Goal: Task Accomplishment & Management: Complete application form

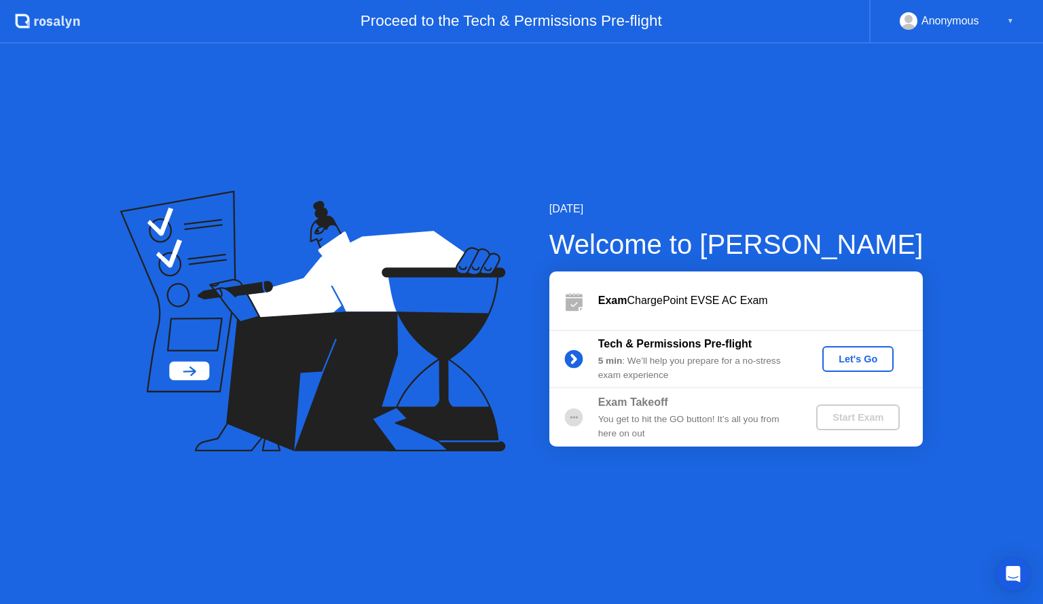
click at [846, 358] on div "Let's Go" at bounding box center [858, 359] width 60 height 11
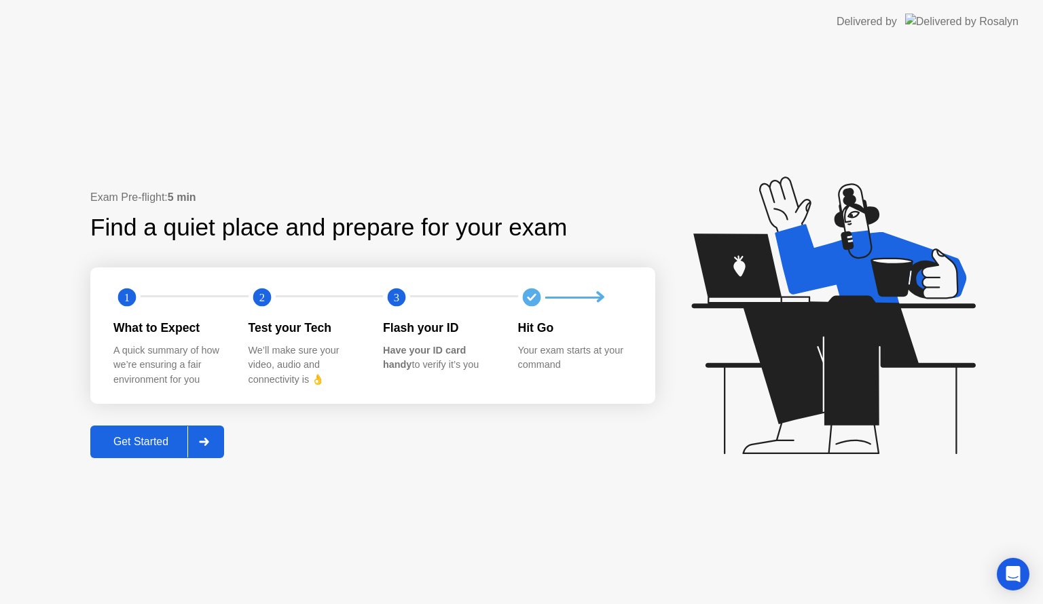
click at [132, 438] on div "Get Started" at bounding box center [140, 442] width 93 height 12
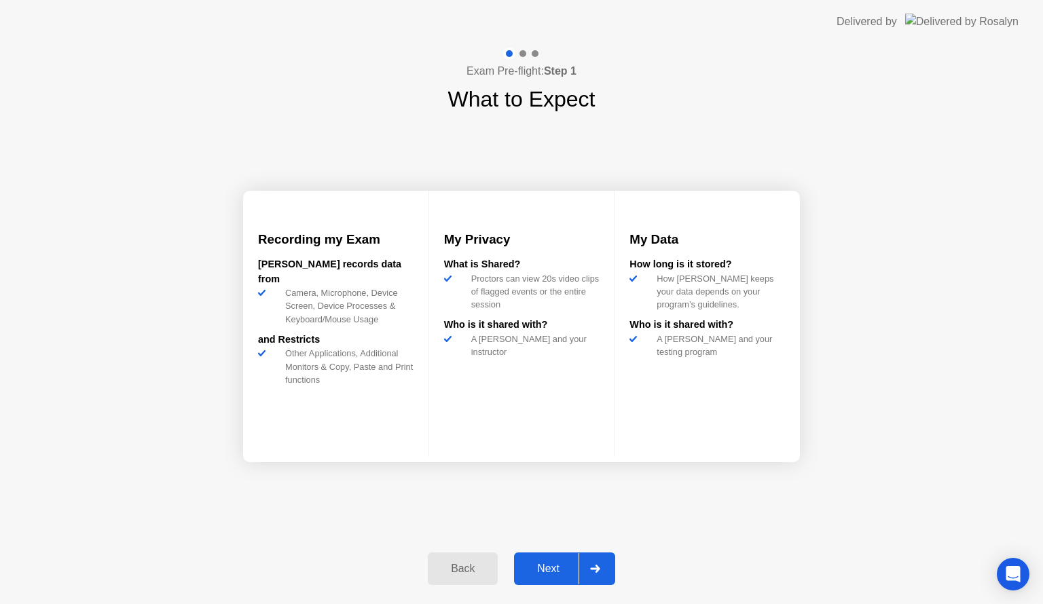
click at [546, 564] on div "Next" at bounding box center [548, 569] width 60 height 12
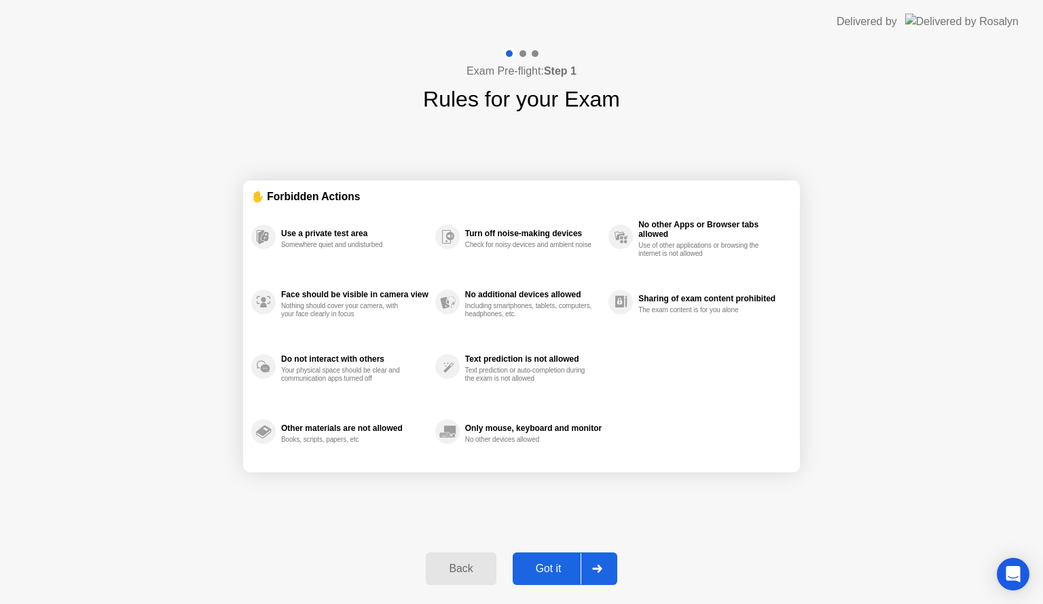
click at [543, 575] on div "Got it" at bounding box center [549, 569] width 64 height 12
select select "**********"
select select "*******"
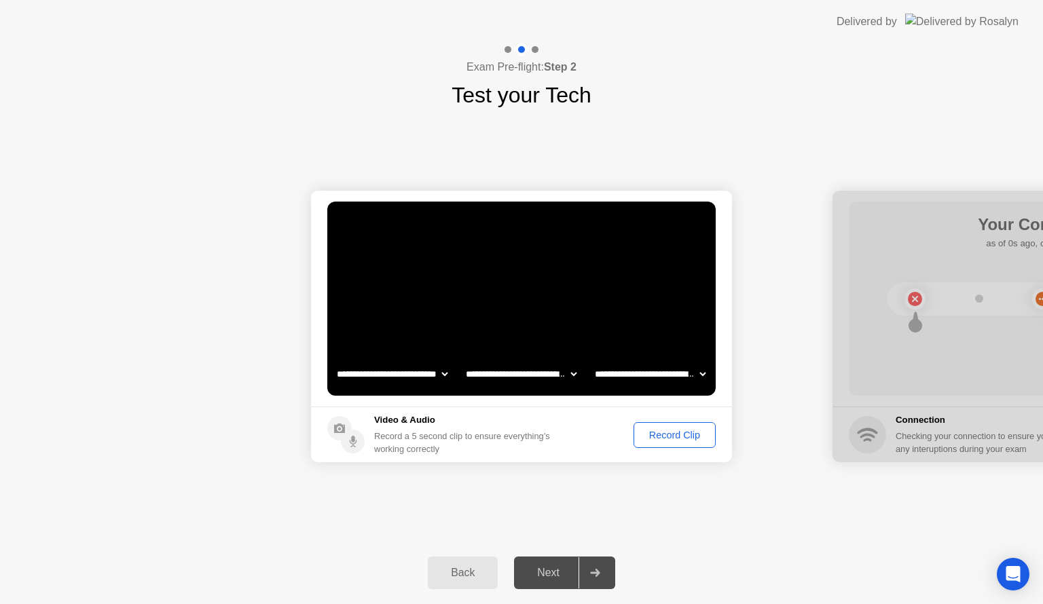
click at [652, 430] on div "Record Clip" at bounding box center [674, 435] width 73 height 11
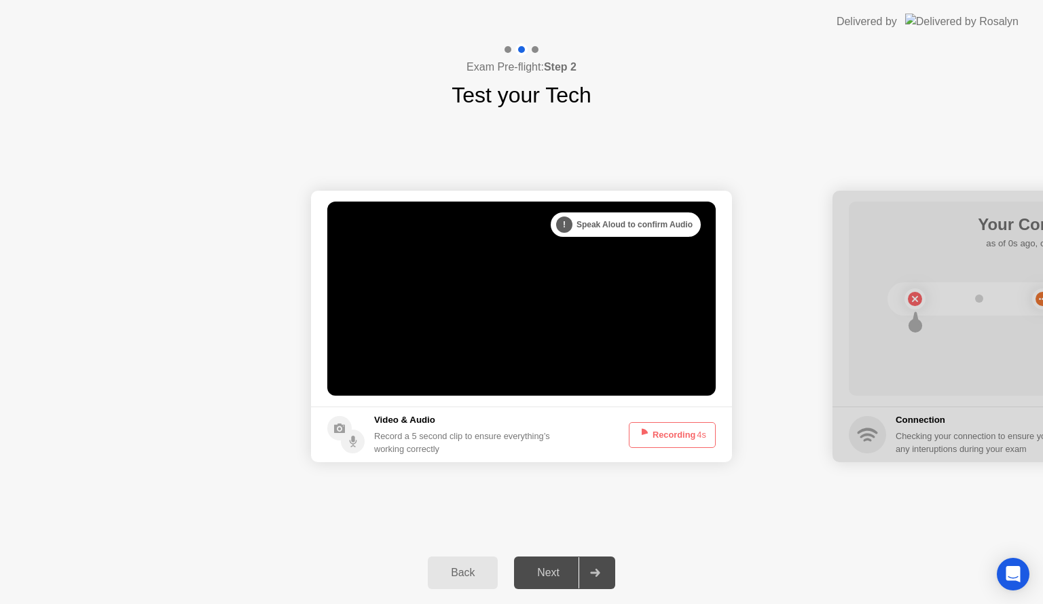
click at [652, 429] on button "Recording 4s" at bounding box center [672, 435] width 87 height 26
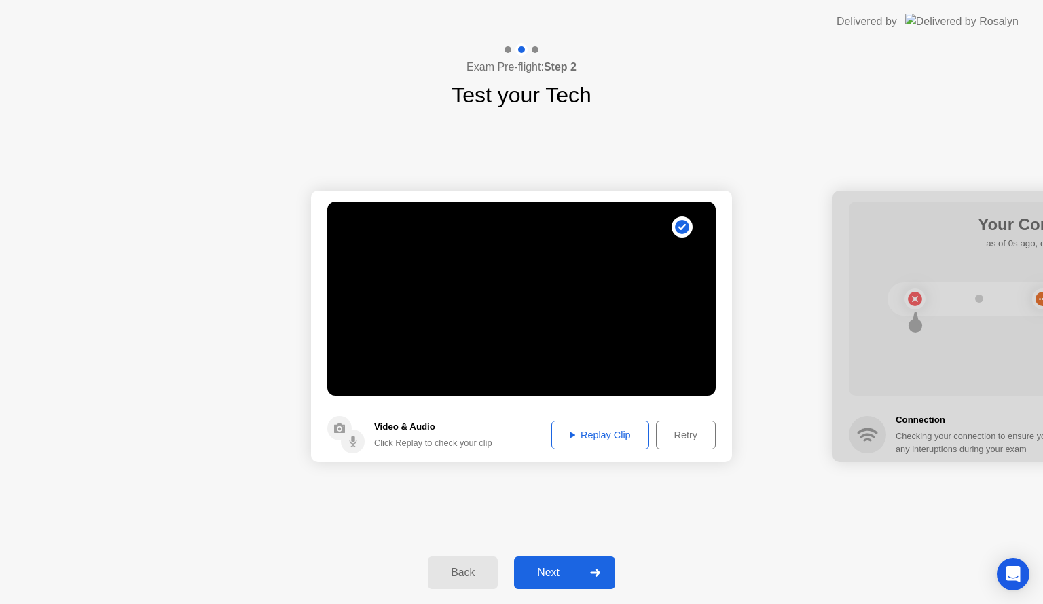
click at [541, 578] on div "Next" at bounding box center [548, 573] width 60 height 12
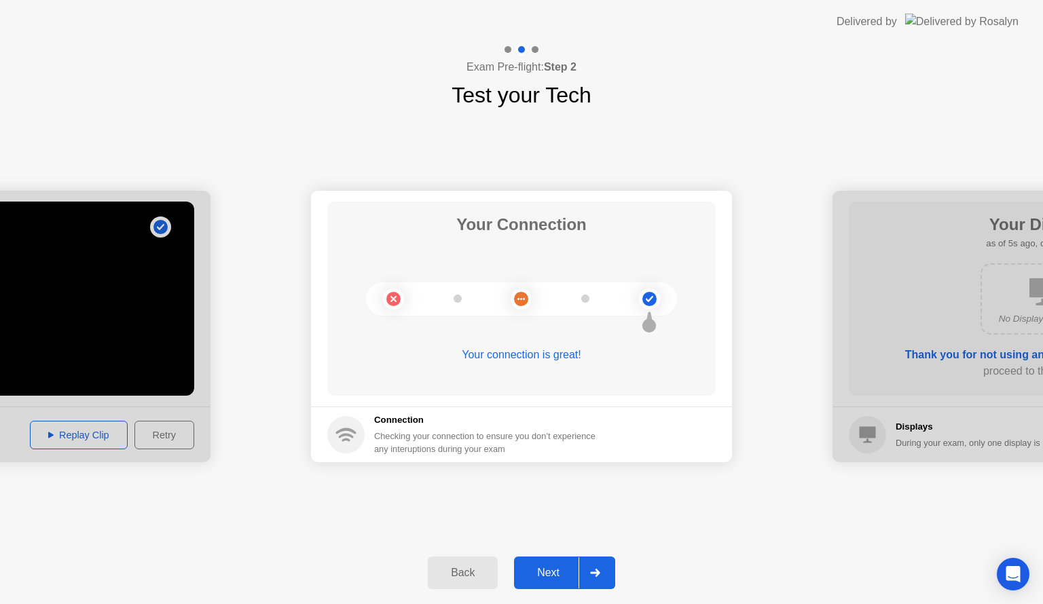
click at [552, 573] on div "Next" at bounding box center [548, 573] width 60 height 12
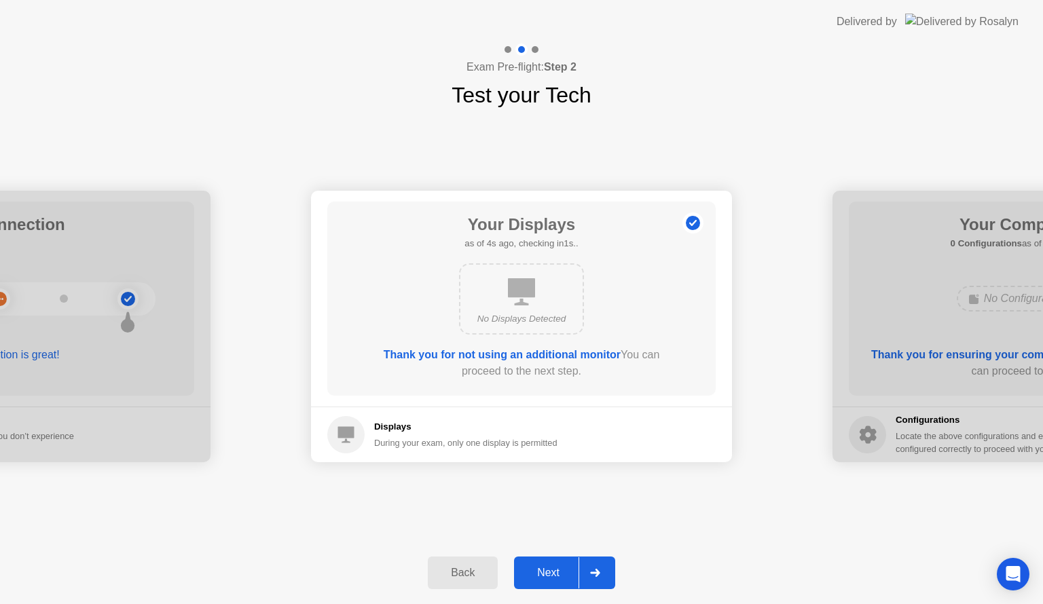
click at [549, 572] on div "Next" at bounding box center [548, 573] width 60 height 12
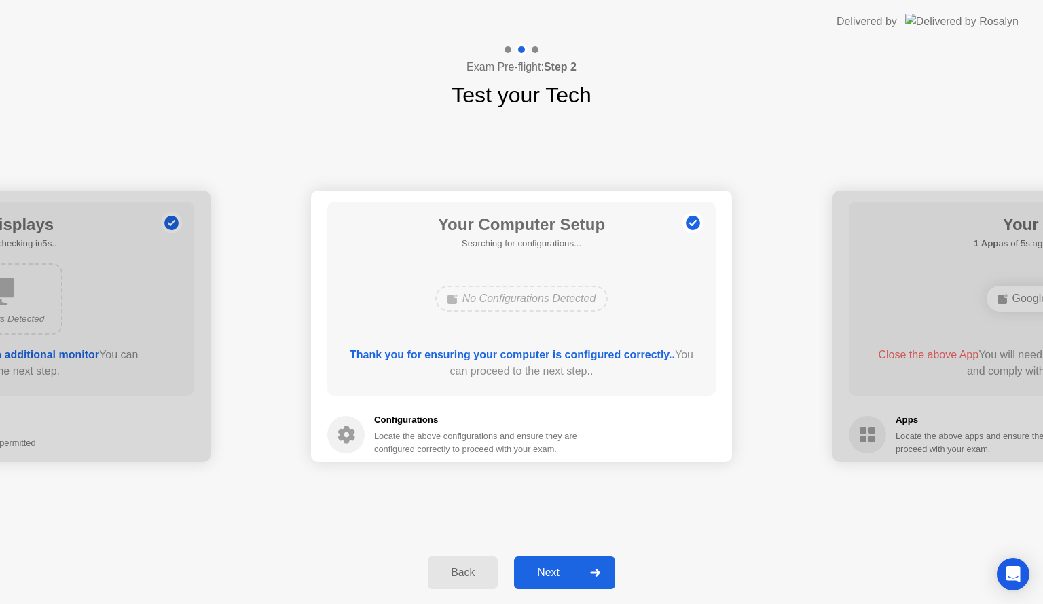
click at [549, 572] on div "Next" at bounding box center [548, 573] width 60 height 12
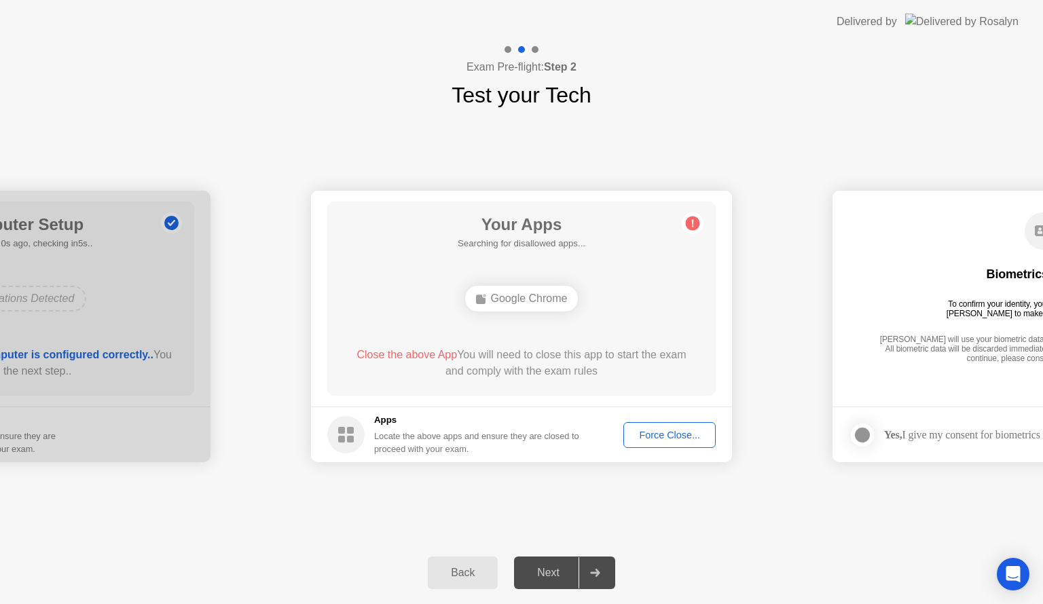
click at [651, 435] on div "Force Close..." at bounding box center [669, 435] width 83 height 11
click at [651, 438] on div "Force Close..." at bounding box center [669, 435] width 83 height 11
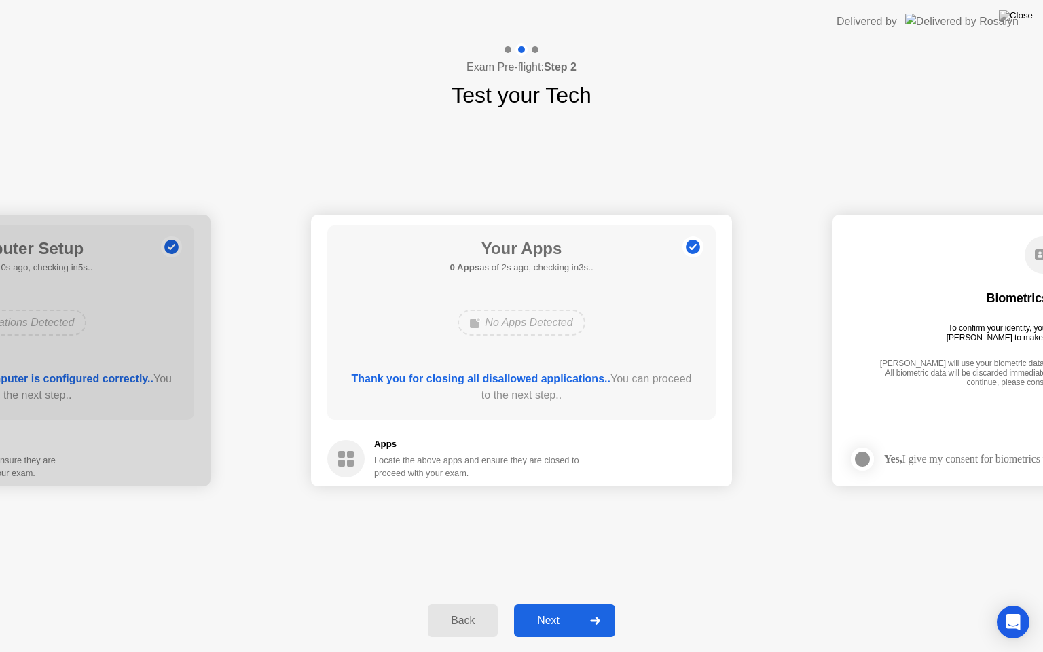
click at [544, 604] on div "Next" at bounding box center [548, 621] width 60 height 12
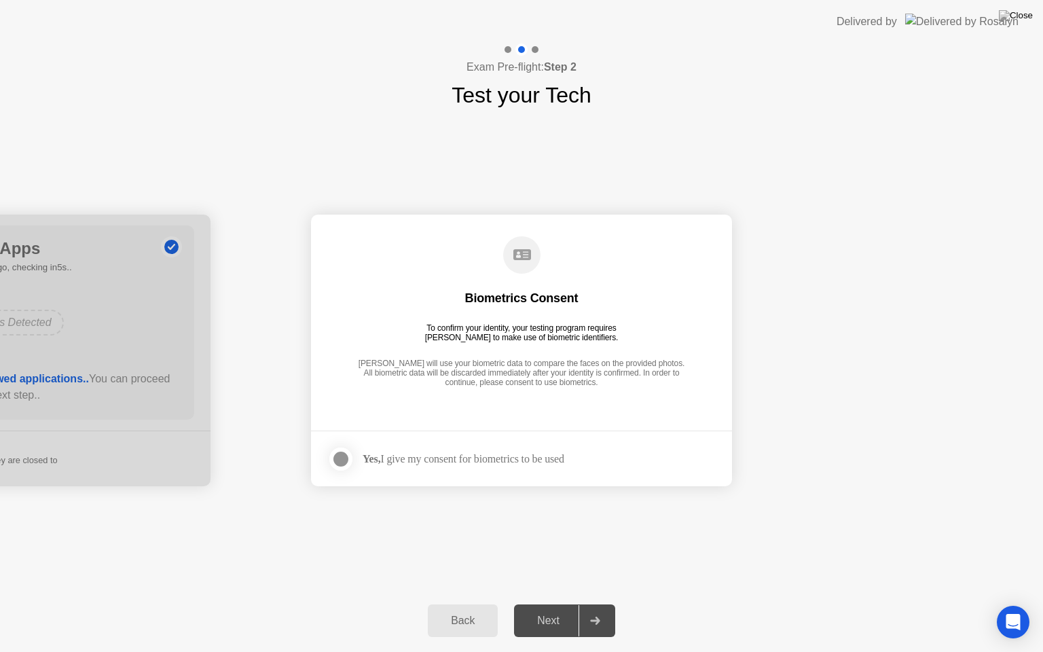
click at [342, 458] on div at bounding box center [341, 459] width 16 height 16
click at [546, 604] on div "Next" at bounding box center [548, 621] width 60 height 12
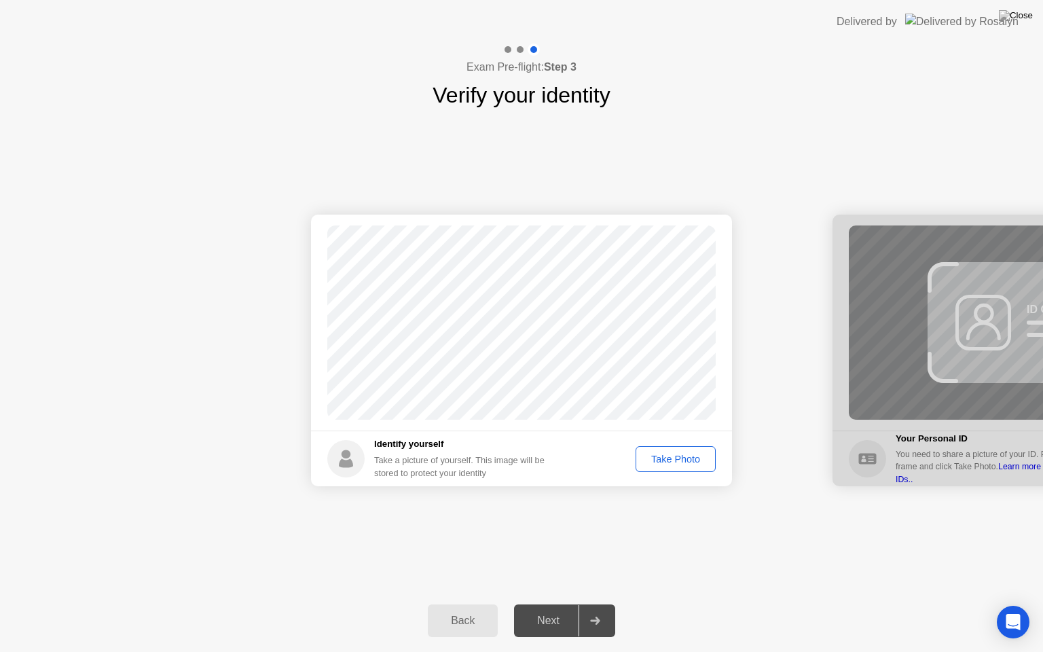
click at [662, 463] on div "Take Photo" at bounding box center [675, 459] width 71 height 11
click at [663, 454] on div "Retake" at bounding box center [684, 459] width 53 height 11
click at [663, 454] on div "Take Photo" at bounding box center [675, 459] width 71 height 11
click at [541, 604] on button "Next" at bounding box center [564, 620] width 101 height 33
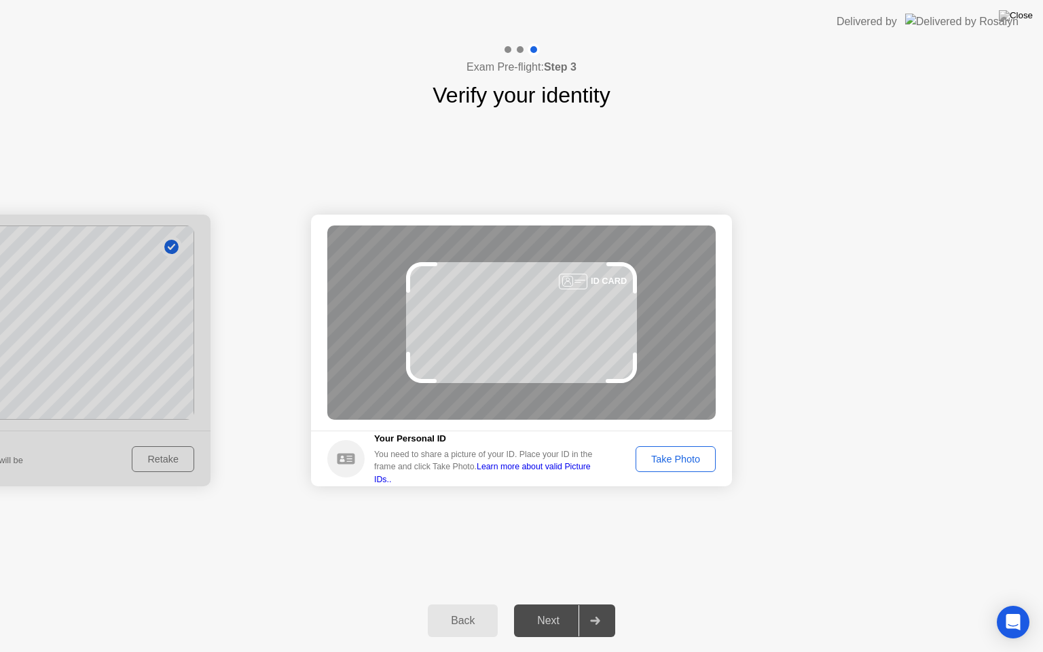
click at [682, 454] on div "Take Photo" at bounding box center [675, 459] width 71 height 11
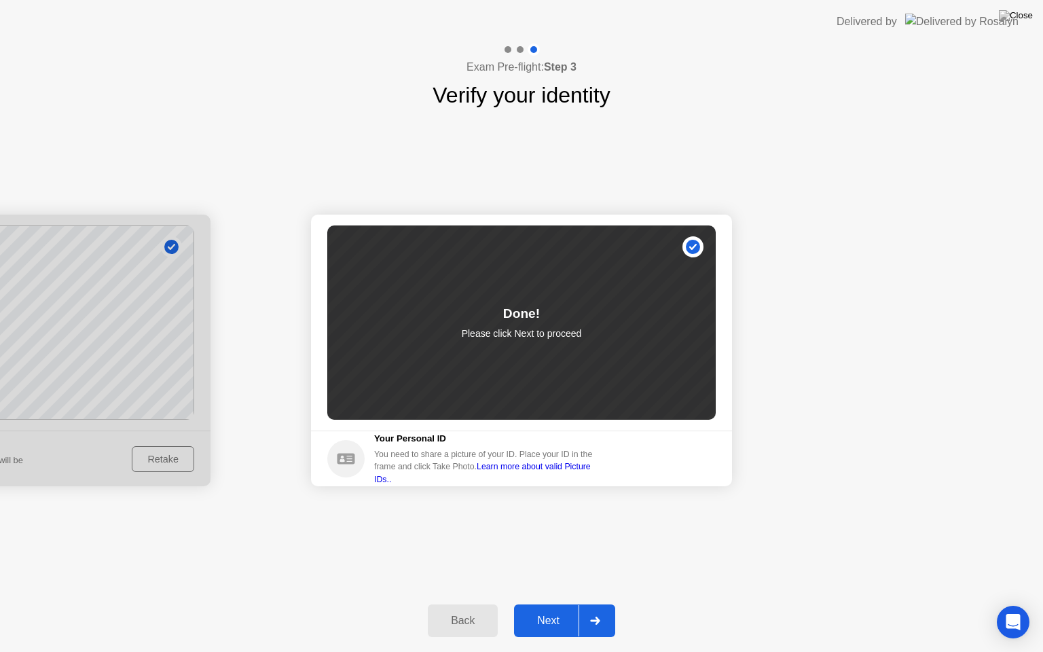
click at [546, 604] on div "Next" at bounding box center [548, 621] width 60 height 12
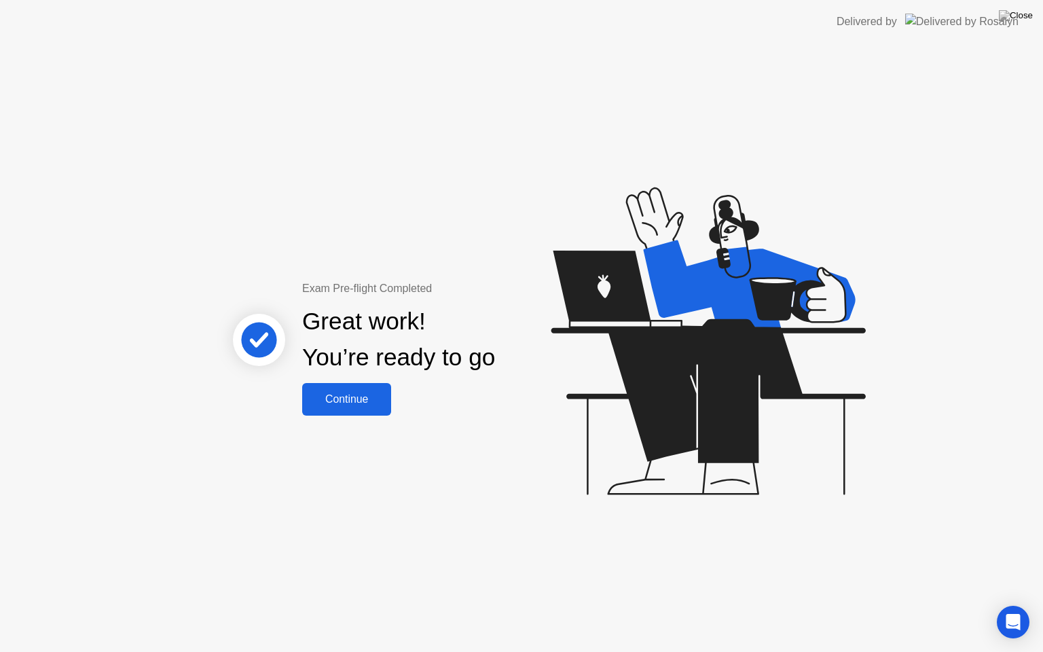
click at [352, 393] on div "Continue" at bounding box center [346, 399] width 81 height 12
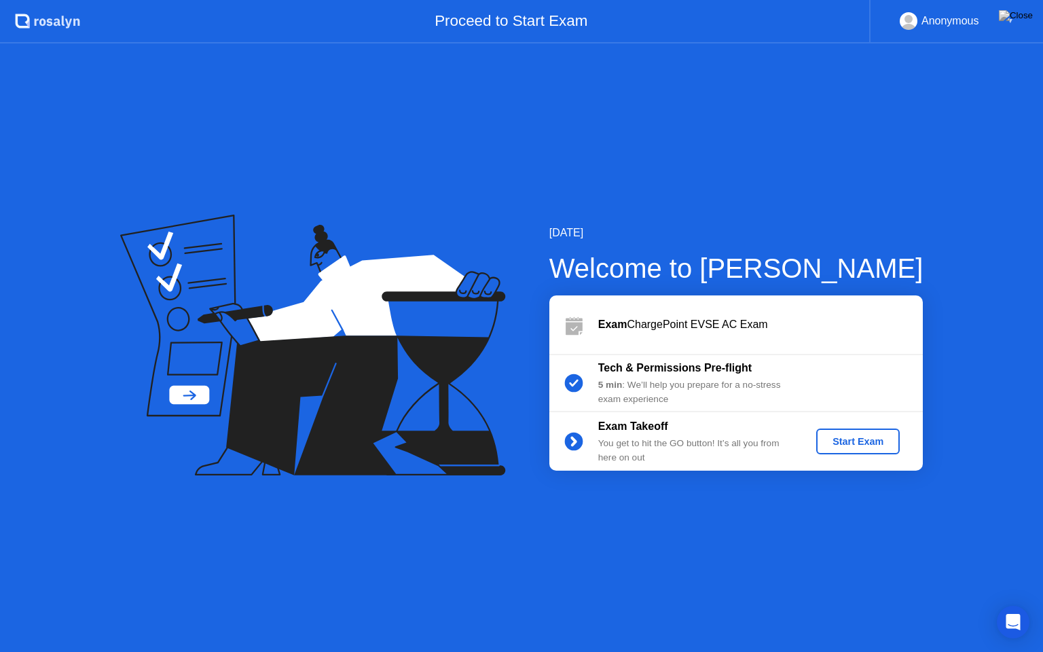
click at [864, 441] on div "Start Exam" at bounding box center [858, 441] width 73 height 11
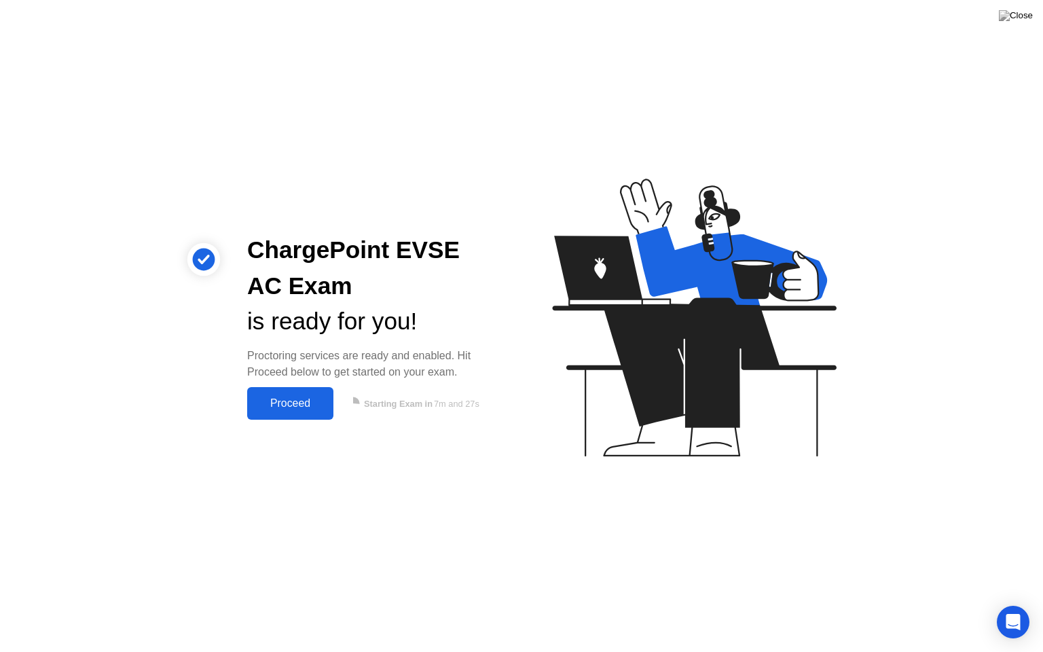
click at [296, 386] on div "ChargePoint EVSE AC Exam is ready for you! Proctoring services are ready and en…" at bounding box center [373, 325] width 285 height 187
click at [274, 401] on div "Proceed" at bounding box center [290, 403] width 78 height 12
